Goal: Find specific page/section: Find specific page/section

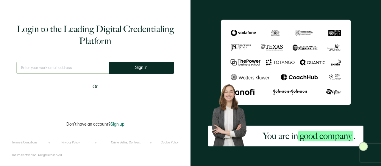
click at [93, 65] on input "text" at bounding box center [62, 68] width 92 height 12
click at [73, 68] on input "text" at bounding box center [62, 68] width 92 height 12
type input "[EMAIL_ADDRESS][DOMAIN_NAME]"
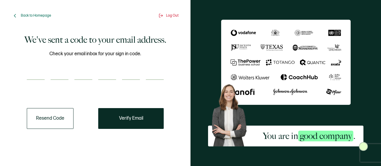
click at [40, 74] on input "number" at bounding box center [36, 74] width 18 height 12
type input "8"
type input "6"
type input "0"
type input "4"
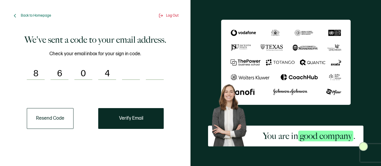
type input "5"
type input "3"
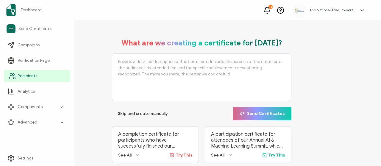
click at [33, 78] on span "Recipients" at bounding box center [28, 76] width 20 height 6
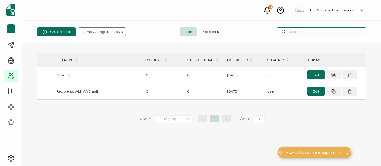
click at [296, 33] on input "text" at bounding box center [321, 31] width 89 height 9
click at [318, 33] on input "text" at bounding box center [321, 31] width 89 height 9
paste input "[PERSON_NAME]"
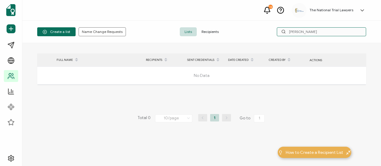
drag, startPoint x: 300, startPoint y: 32, endPoint x: 275, endPoint y: 28, distance: 25.1
click at [275, 28] on div "[PERSON_NAME]" at bounding box center [312, 31] width 110 height 9
type input "[PERSON_NAME]"
click at [206, 33] on span "Recipients" at bounding box center [210, 31] width 27 height 9
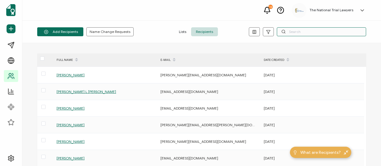
click at [300, 30] on input "text" at bounding box center [321, 31] width 89 height 9
paste input "[PERSON_NAME]"
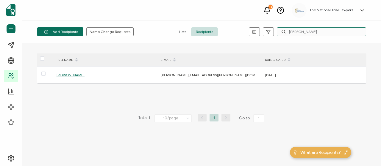
type input "[PERSON_NAME]"
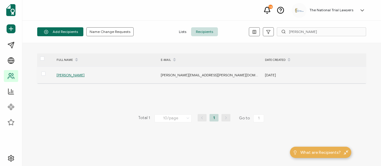
click at [68, 75] on span "[PERSON_NAME]" at bounding box center [71, 75] width 28 height 4
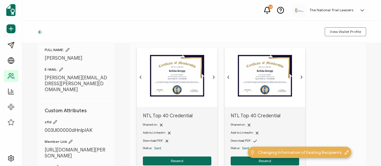
scroll to position [89, 0]
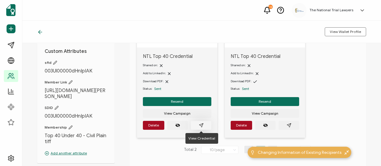
click at [199, 124] on icon "paper plane outline" at bounding box center [201, 125] width 5 height 5
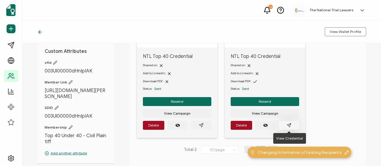
click at [288, 126] on icon "paper plane outline" at bounding box center [289, 125] width 5 height 5
